Goal: Submit feedback/report problem

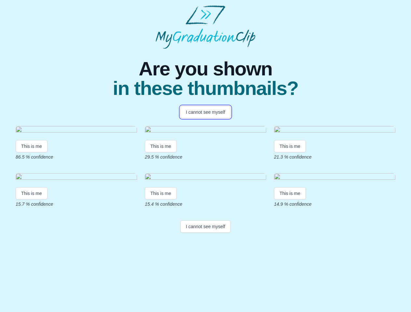
click at [205, 112] on button "I cannot see myself" at bounding box center [205, 112] width 50 height 12
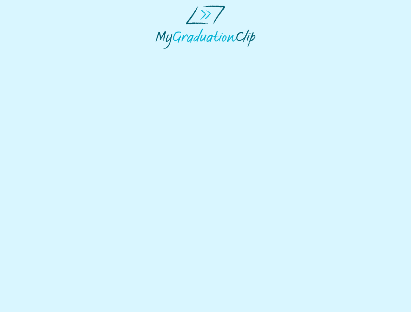
click at [32, 54] on html at bounding box center [205, 27] width 411 height 54
click at [162, 54] on html at bounding box center [205, 27] width 411 height 54
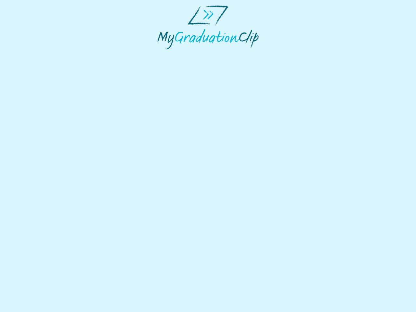
click at [291, 55] on html at bounding box center [208, 27] width 416 height 55
click at [32, 55] on html at bounding box center [208, 27] width 416 height 55
click at [162, 55] on html at bounding box center [208, 27] width 416 height 55
click at [291, 55] on html at bounding box center [208, 27] width 416 height 55
